Goal: Information Seeking & Learning: Learn about a topic

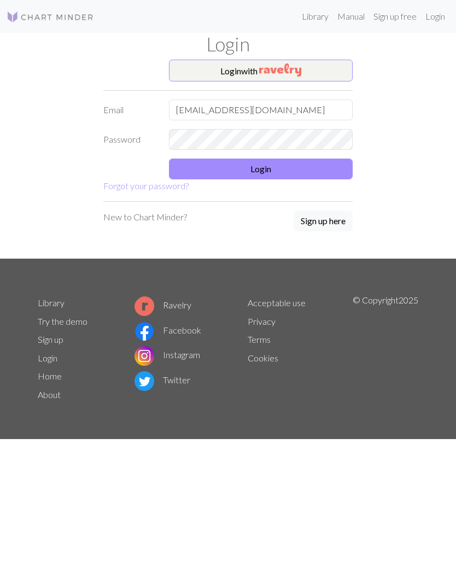
type input "[EMAIL_ADDRESS][DOMAIN_NAME]"
click at [279, 166] on button "Login" at bounding box center [261, 169] width 184 height 21
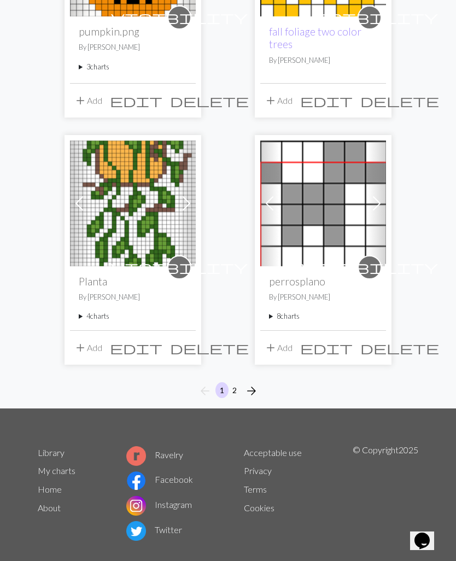
scroll to position [1731, 0]
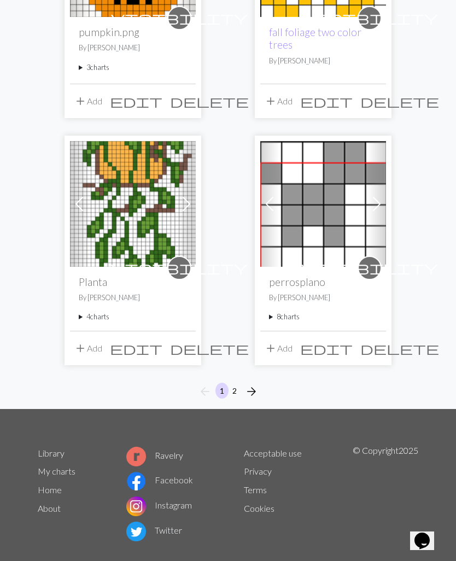
click at [259, 395] on button "arrow_forward" at bounding box center [252, 392] width 22 height 18
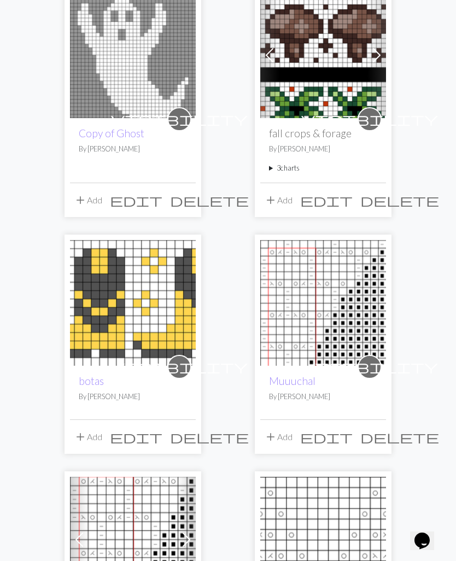
scroll to position [162, 0]
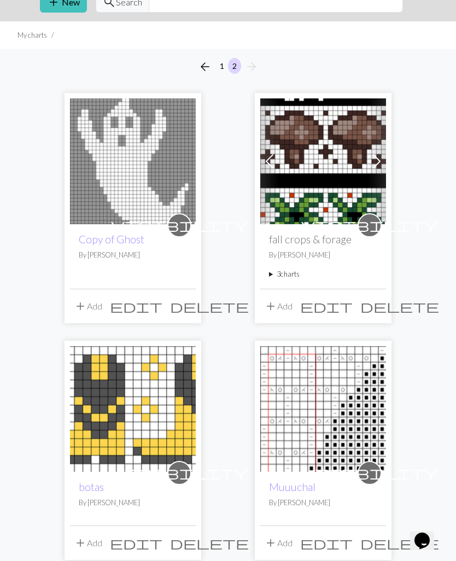
scroll to position [0, 0]
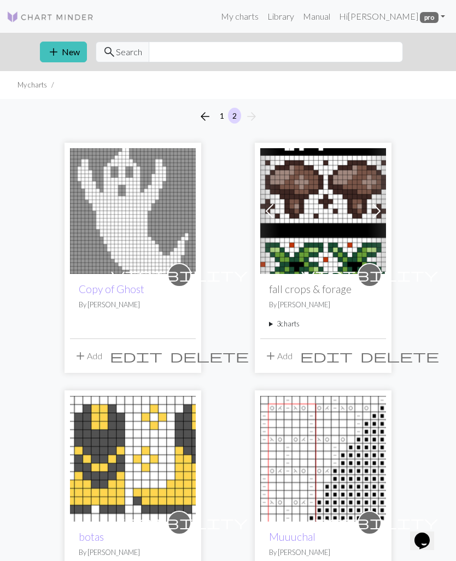
click at [299, 21] on link "Library" at bounding box center [281, 16] width 36 height 22
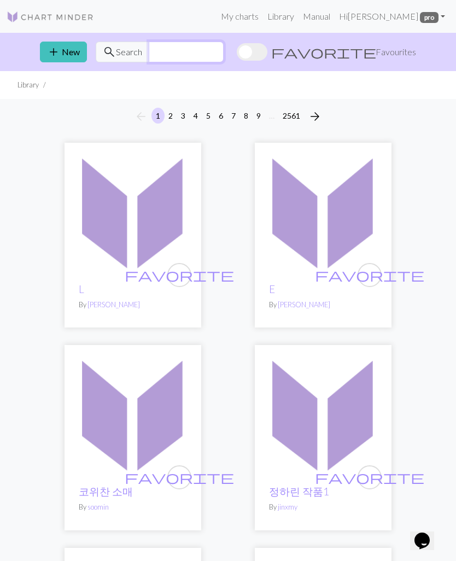
click at [193, 55] on input "text" at bounding box center [186, 52] width 75 height 21
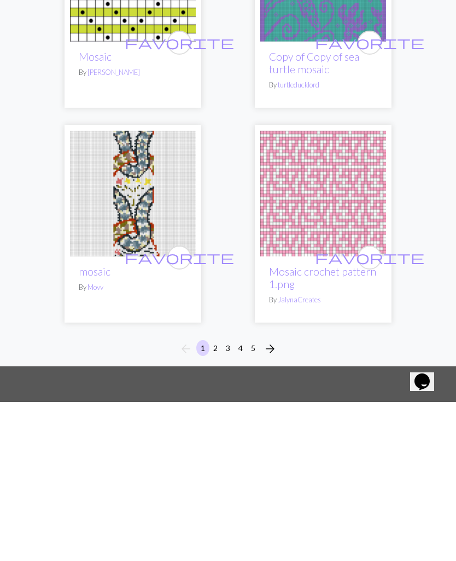
scroll to position [5048, 0]
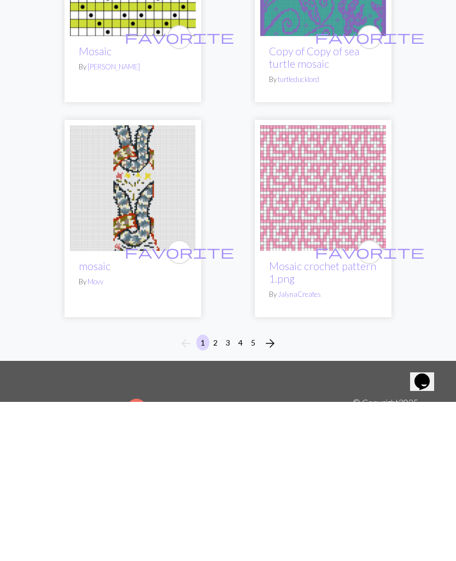
type input "Mosaic"
click at [275, 495] on span "arrow_forward" at bounding box center [270, 502] width 13 height 15
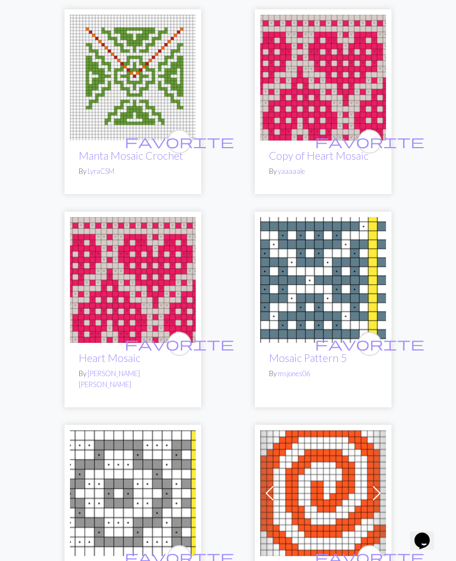
scroll to position [4546, 0]
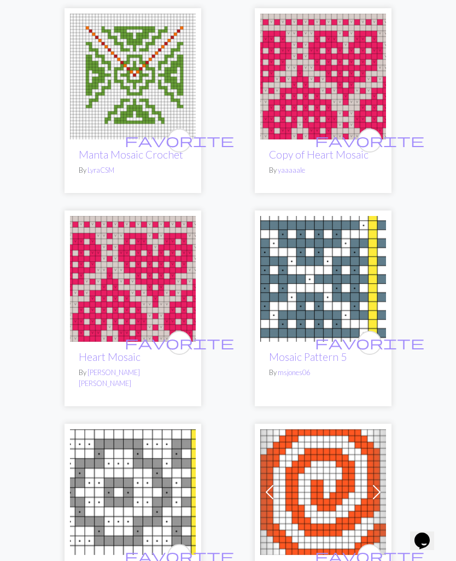
click at [132, 283] on img at bounding box center [133, 279] width 126 height 126
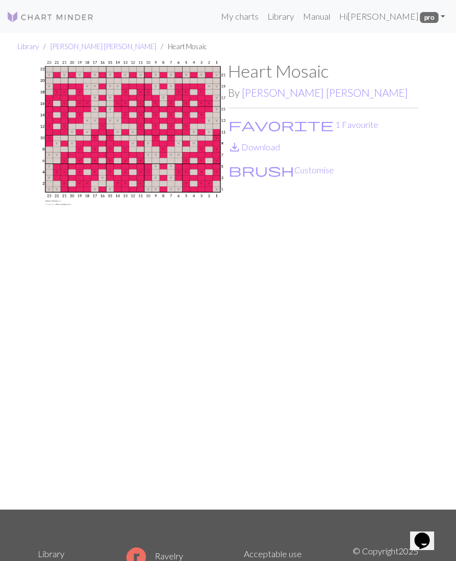
click at [456, 116] on div "Library [PERSON_NAME] [PERSON_NAME] Heart Mosaic Heart Mosaic By [PERSON_NAME] …" at bounding box center [228, 271] width 456 height 477
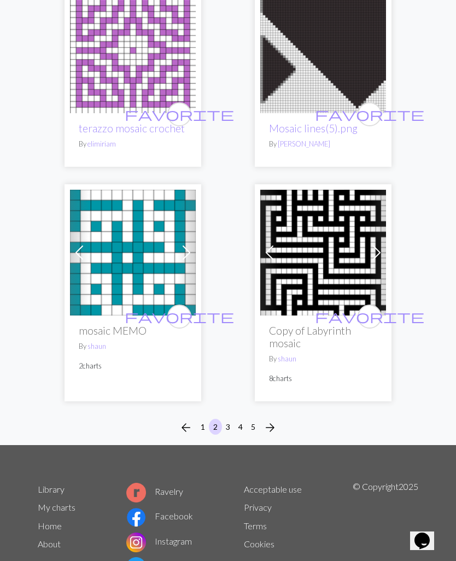
scroll to position [5209, 0]
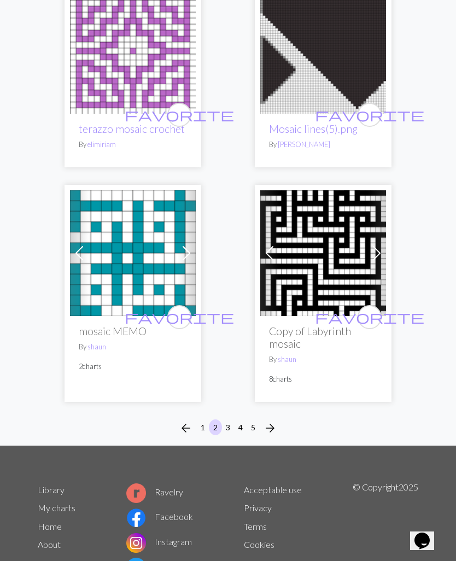
click at [278, 420] on button "arrow_forward" at bounding box center [270, 429] width 22 height 18
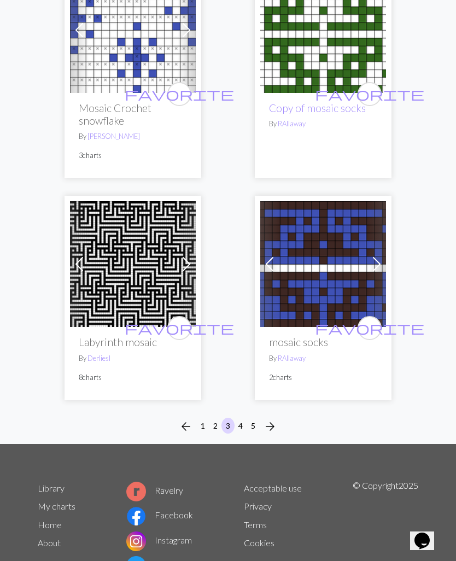
scroll to position [5101, 0]
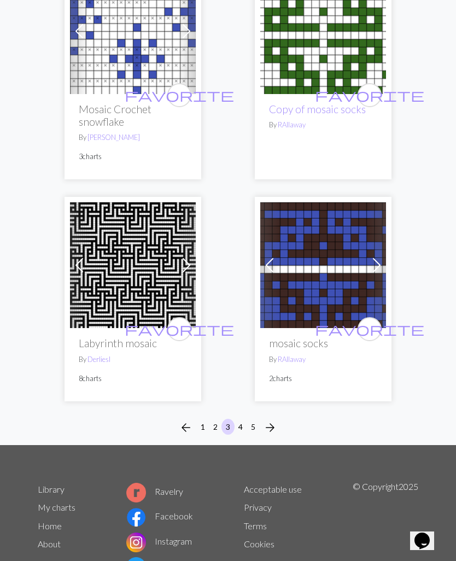
click at [276, 420] on span "arrow_forward" at bounding box center [270, 427] width 13 height 15
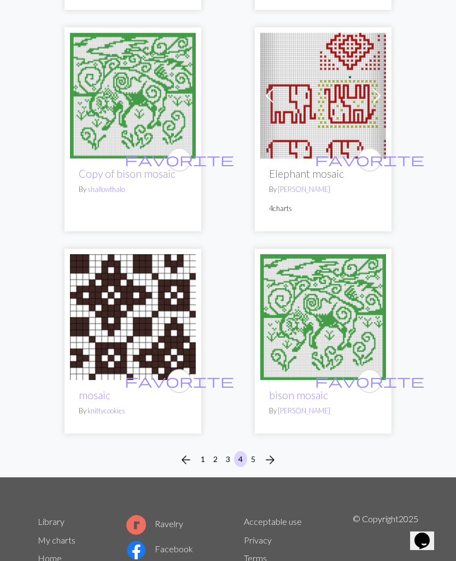
scroll to position [5030, 0]
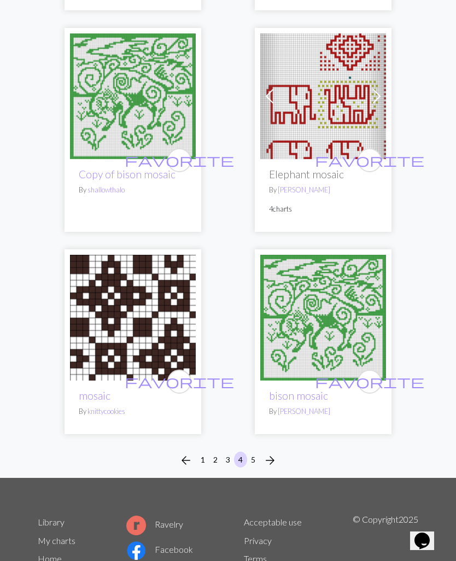
click at [280, 452] on button "arrow_forward" at bounding box center [270, 461] width 22 height 18
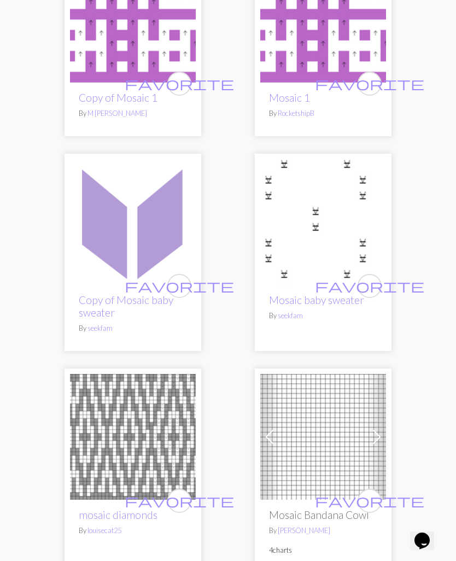
scroll to position [1456, 0]
